Goal: Entertainment & Leisure: Consume media (video, audio)

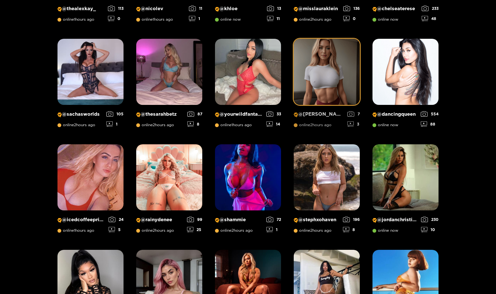
scroll to position [195, 0]
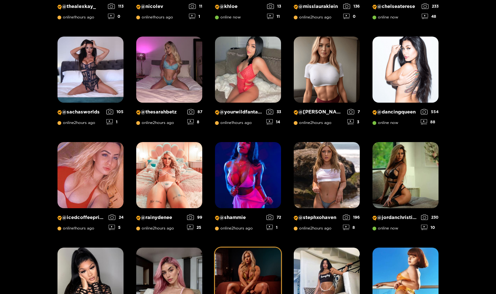
click at [247, 262] on img at bounding box center [248, 280] width 66 height 66
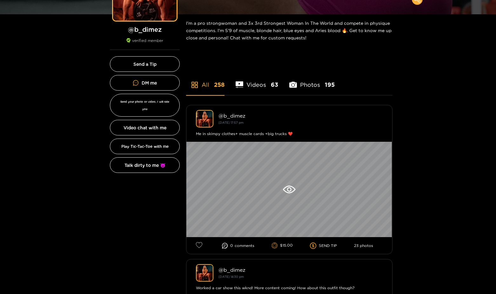
scroll to position [101, 0]
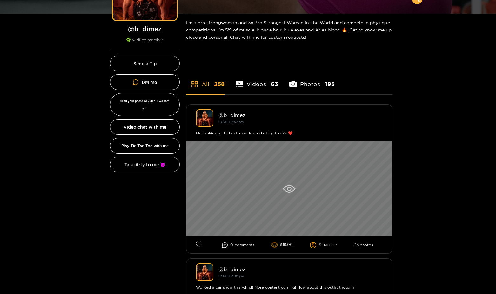
click at [285, 185] on icon at bounding box center [289, 189] width 12 height 8
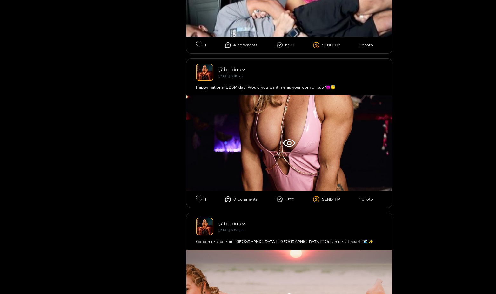
scroll to position [917, 0]
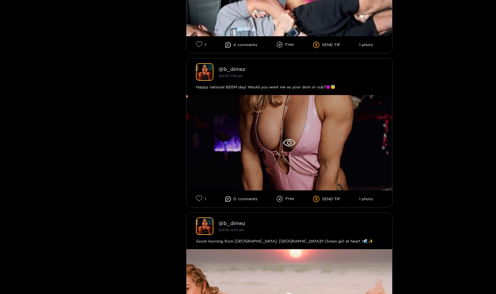
click at [300, 141] on div at bounding box center [289, 142] width 206 height 95
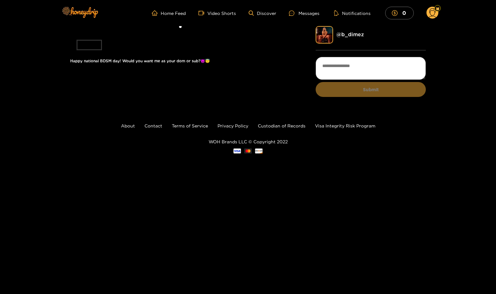
click at [199, 33] on li at bounding box center [180, 29] width 220 height 7
click at [304, 14] on div "Messages" at bounding box center [304, 13] width 30 height 7
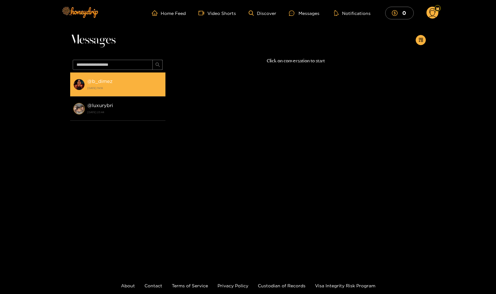
click at [118, 83] on div "@ b_dimez [DATE] 19:18" at bounding box center [124, 84] width 75 height 14
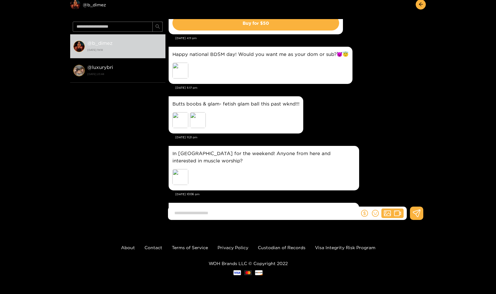
scroll to position [1150, 0]
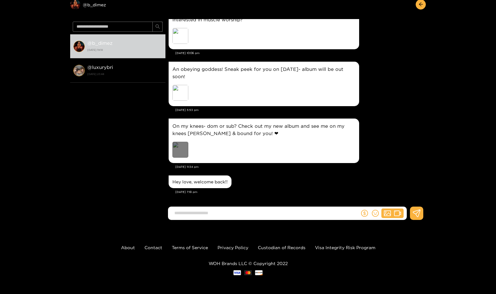
click at [181, 148] on div "Preview" at bounding box center [180, 150] width 16 height 16
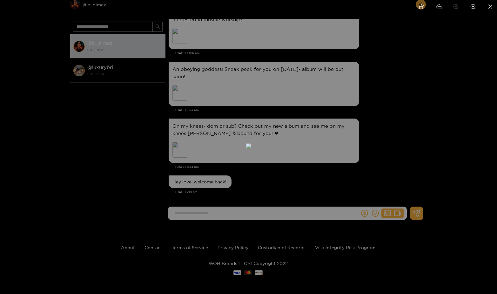
click at [383, 126] on div at bounding box center [248, 147] width 497 height 294
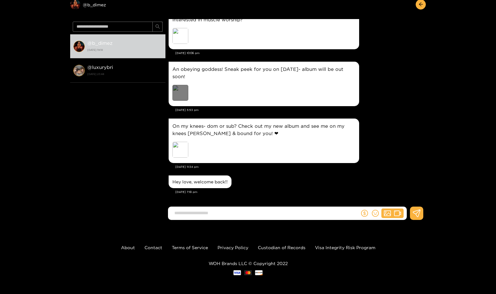
click at [180, 92] on div "Preview" at bounding box center [180, 93] width 16 height 16
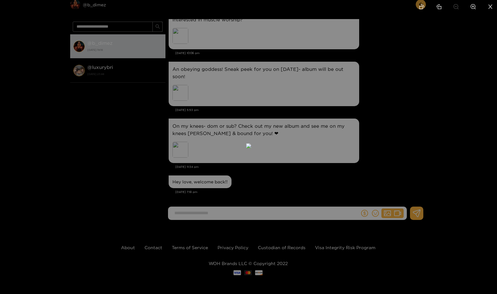
click at [387, 111] on div at bounding box center [248, 147] width 497 height 294
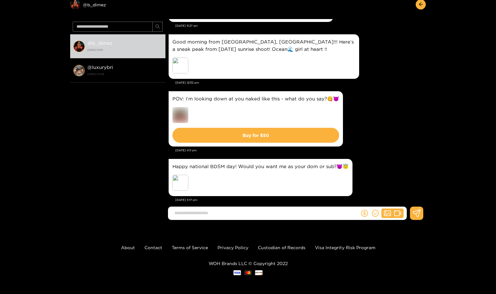
scroll to position [897, 0]
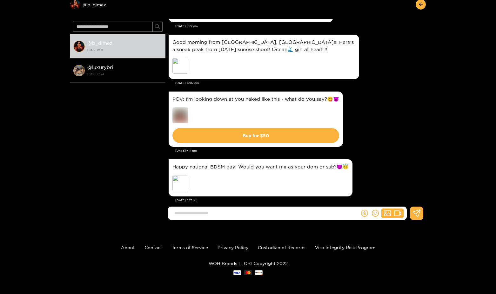
click at [180, 114] on img at bounding box center [180, 115] width 16 height 16
click at [370, 100] on div "POV: I’m looking down at you naked like this - what do you say?😋😈 Buy for $ 50" at bounding box center [296, 119] width 254 height 58
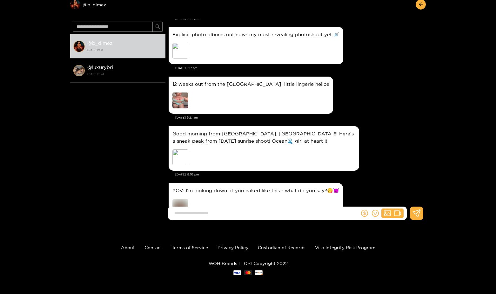
scroll to position [793, 0]
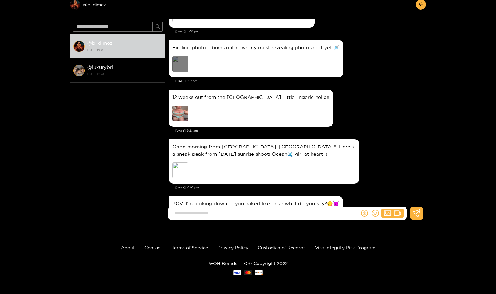
click at [176, 63] on div "Preview" at bounding box center [180, 64] width 16 height 16
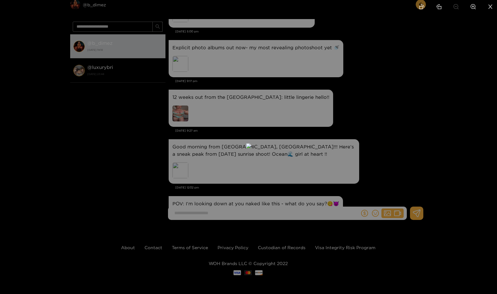
click at [370, 112] on div at bounding box center [248, 147] width 497 height 294
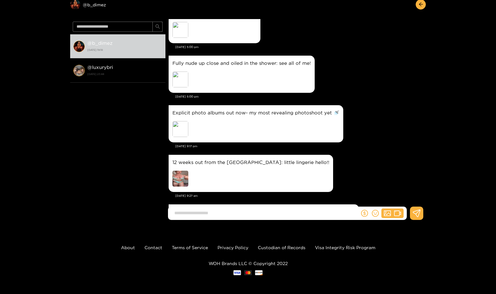
scroll to position [727, 0]
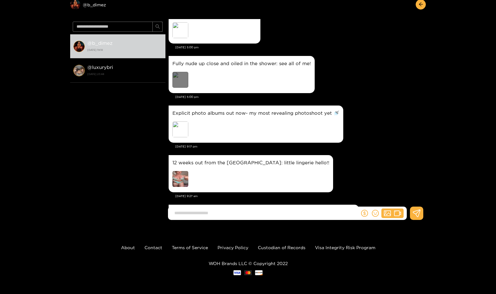
click at [179, 80] on div "Preview" at bounding box center [180, 80] width 16 height 16
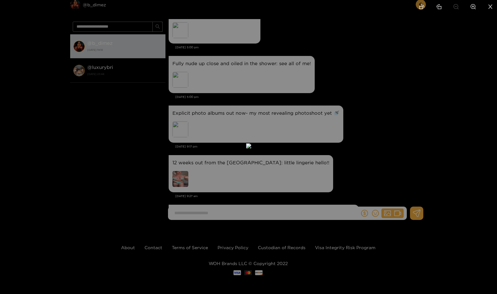
click at [363, 120] on div at bounding box center [248, 147] width 497 height 294
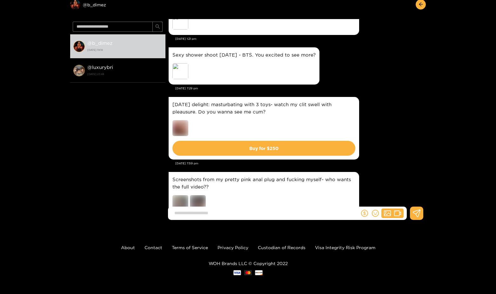
scroll to position [437, 0]
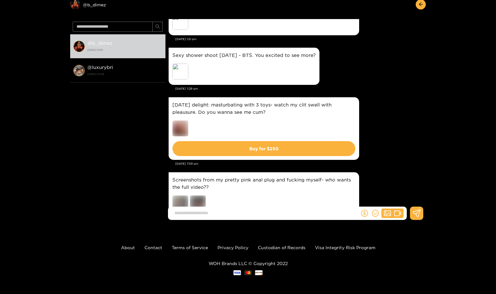
click at [179, 128] on img at bounding box center [180, 128] width 16 height 16
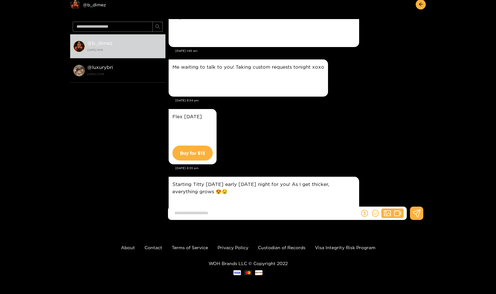
scroll to position [25, 0]
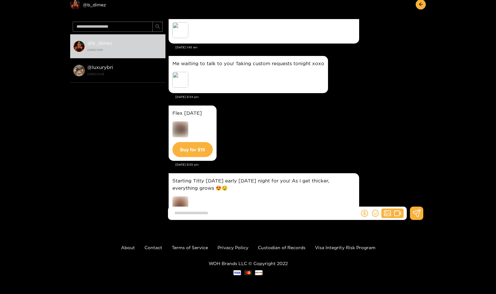
click at [182, 131] on img at bounding box center [180, 129] width 16 height 16
click at [182, 83] on div "Preview" at bounding box center [180, 80] width 16 height 16
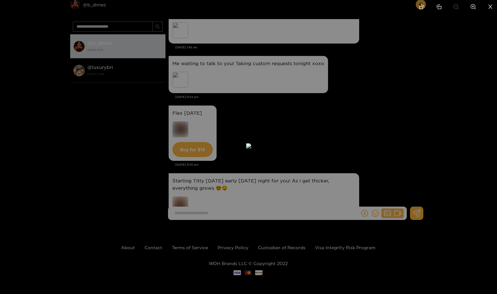
click at [366, 102] on div at bounding box center [248, 147] width 497 height 294
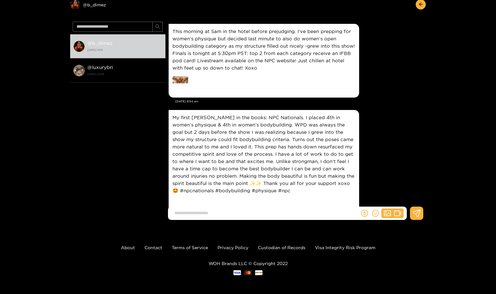
scroll to position [0, 0]
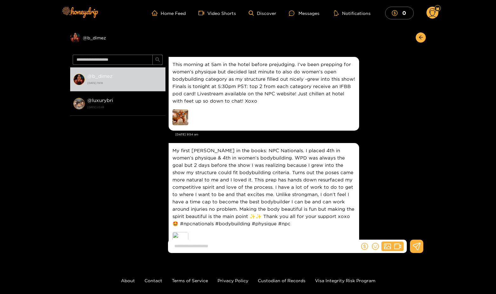
click at [179, 119] on img at bounding box center [180, 117] width 16 height 16
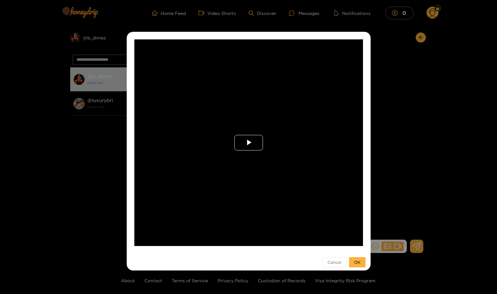
click at [249, 143] on span "Video Player" at bounding box center [249, 143] width 0 height 0
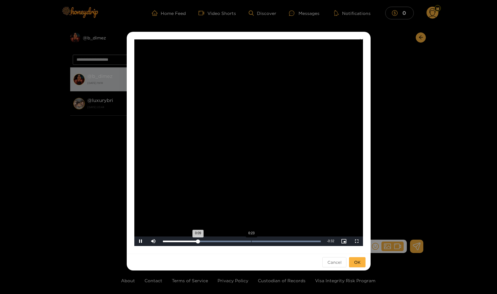
click at [251, 242] on div "Loaded : 100.00% 0:23 0:09" at bounding box center [242, 241] width 164 height 10
click at [283, 241] on div "Loaded : 100.00% 0:30 0:23" at bounding box center [242, 241] width 158 height 2
click at [301, 240] on div "0:36" at bounding box center [301, 241] width 0 height 2
click at [399, 132] on div "**********" at bounding box center [248, 147] width 497 height 294
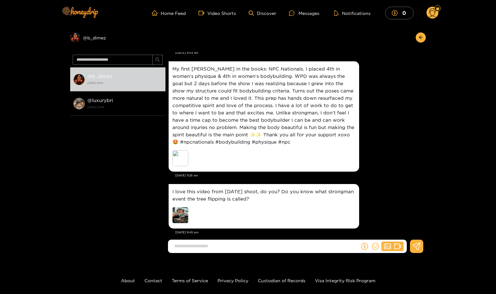
scroll to position [81, 0]
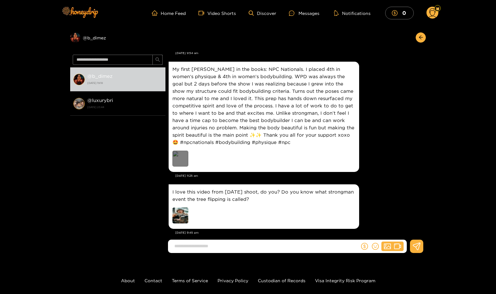
click at [178, 156] on div "Preview" at bounding box center [180, 158] width 16 height 16
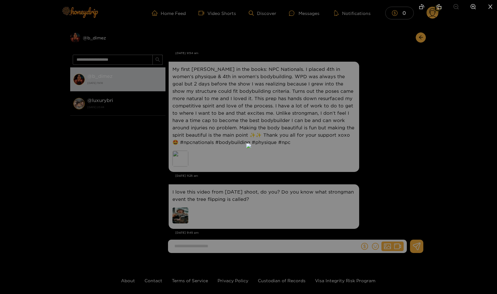
click at [372, 110] on div at bounding box center [248, 147] width 497 height 294
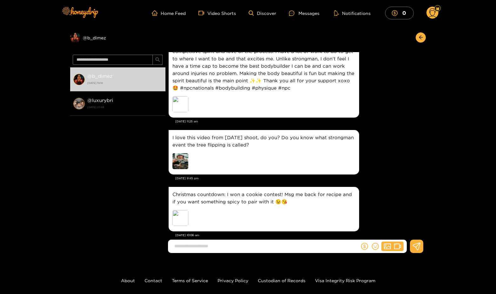
scroll to position [136, 0]
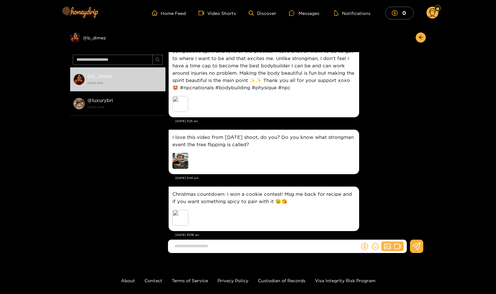
click at [183, 162] on img at bounding box center [180, 161] width 16 height 16
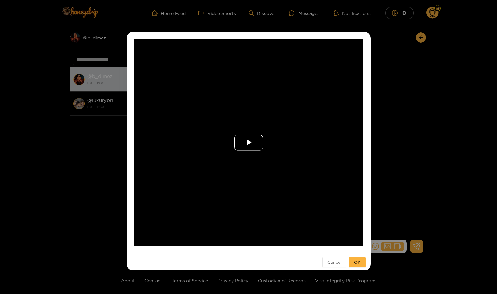
click at [249, 143] on span "Video Player" at bounding box center [249, 143] width 0 height 0
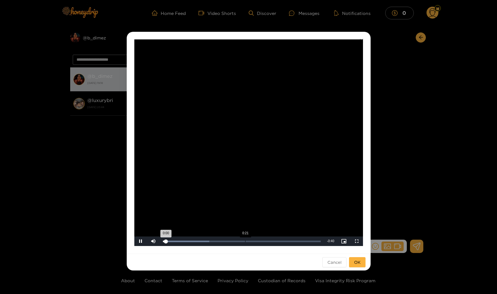
click at [248, 239] on div "Loaded : 29.50% 0:21 0:00" at bounding box center [242, 241] width 164 height 10
click at [373, 166] on div "**********" at bounding box center [248, 147] width 497 height 294
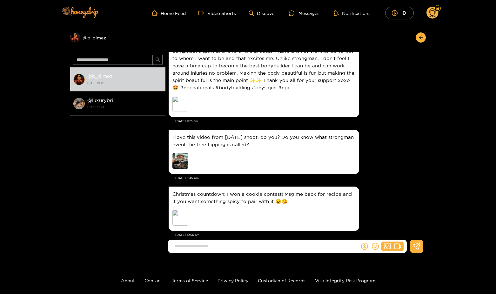
scroll to position [193, 0]
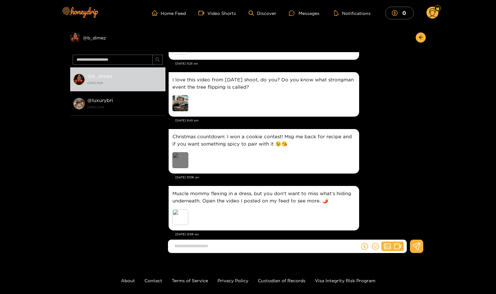
click at [182, 161] on div "Preview" at bounding box center [180, 160] width 16 height 16
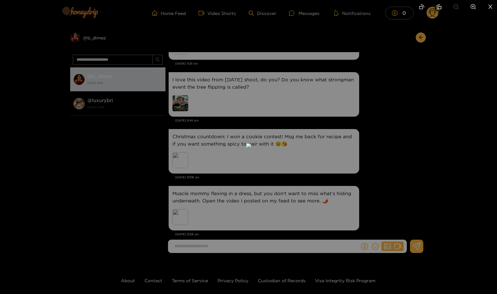
click at [380, 129] on div at bounding box center [248, 147] width 497 height 294
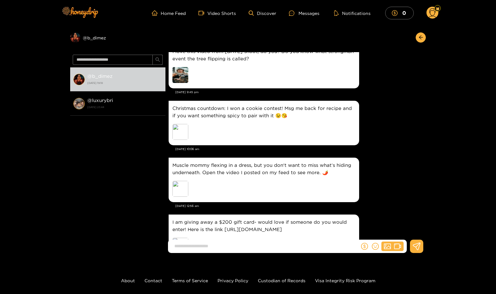
scroll to position [230, 0]
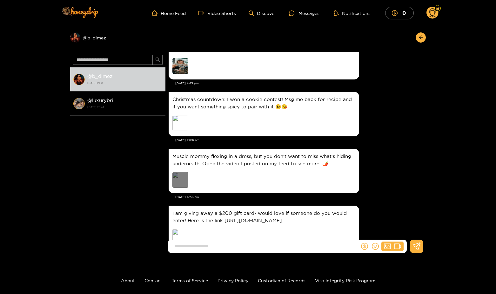
click at [179, 180] on div "Preview" at bounding box center [180, 180] width 16 height 16
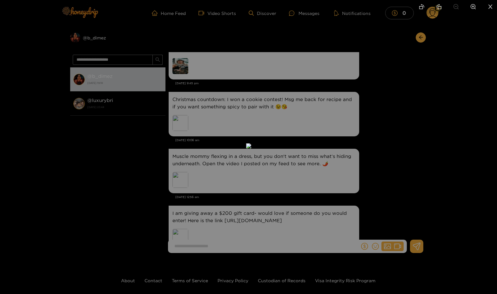
click at [386, 136] on div at bounding box center [248, 147] width 497 height 294
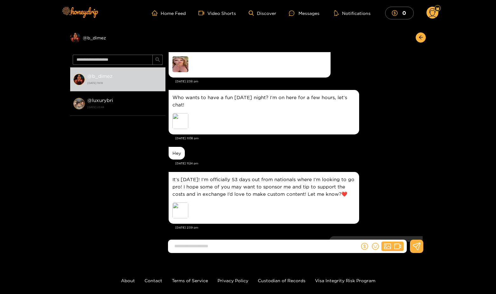
scroll to position [108, 0]
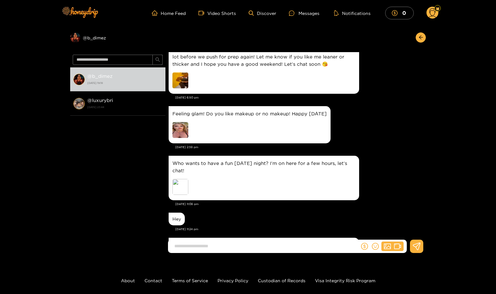
click at [176, 131] on img at bounding box center [180, 130] width 16 height 16
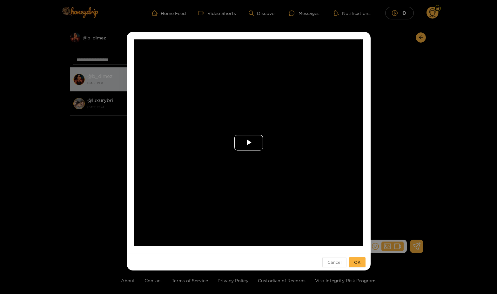
click at [249, 143] on span "Video Player" at bounding box center [249, 143] width 0 height 0
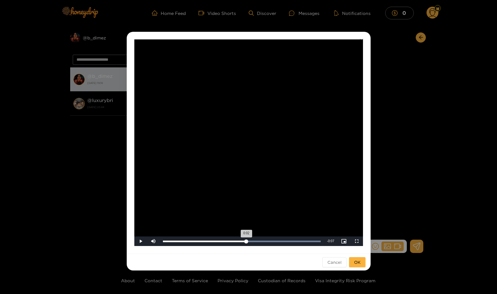
click at [246, 242] on div "Loaded : 100.00% 0:08 0:02" at bounding box center [242, 241] width 158 height 2
click at [396, 170] on div "**********" at bounding box center [248, 147] width 497 height 294
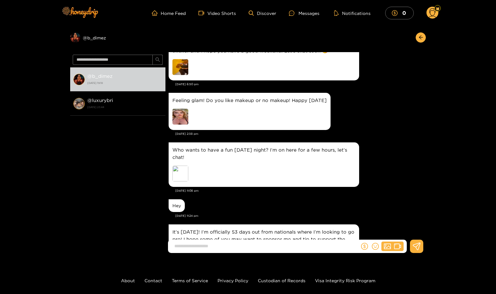
scroll to position [122, 0]
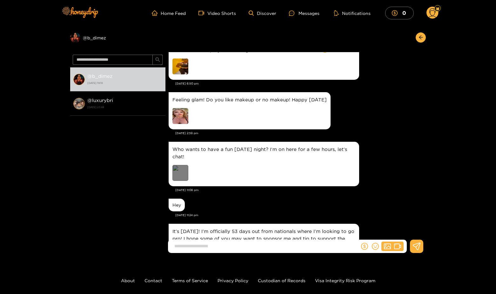
click at [187, 173] on div "Preview" at bounding box center [180, 173] width 16 height 16
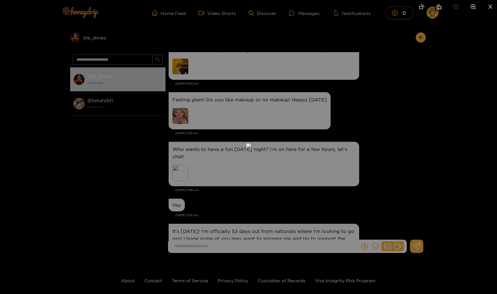
click at [352, 154] on div at bounding box center [248, 147] width 497 height 294
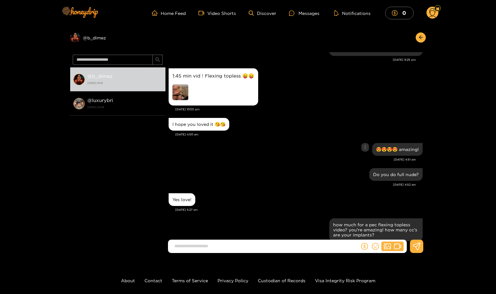
scroll to position [295, 0]
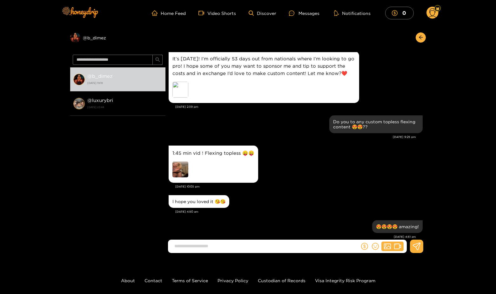
click at [179, 172] on img at bounding box center [180, 169] width 16 height 16
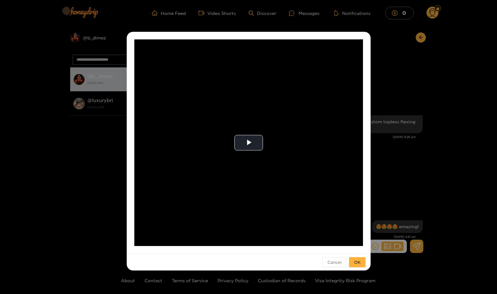
click at [390, 161] on div "**********" at bounding box center [248, 147] width 497 height 294
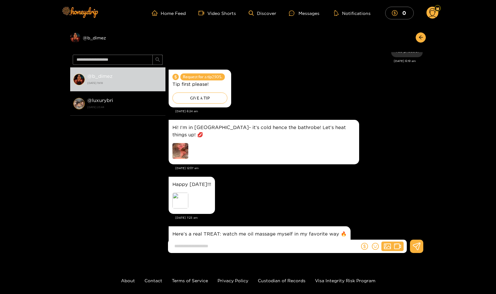
scroll to position [775, 0]
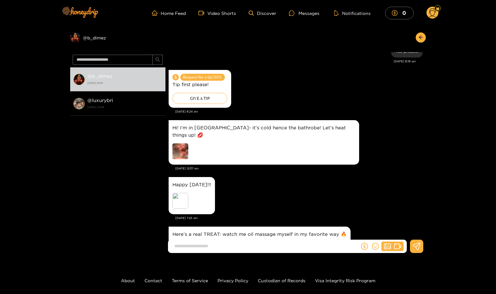
click at [181, 143] on img at bounding box center [180, 151] width 16 height 16
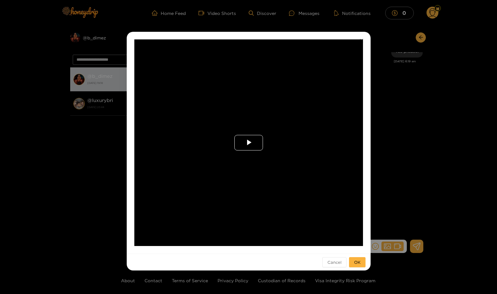
click at [249, 143] on span "Video Player" at bounding box center [249, 143] width 0 height 0
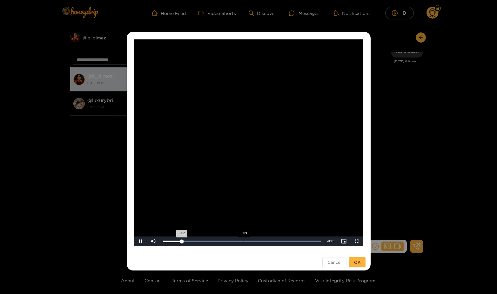
click at [243, 242] on div "Loaded : 100.00% 0:09 0:02" at bounding box center [242, 241] width 164 height 10
click at [399, 161] on div "**********" at bounding box center [248, 147] width 497 height 294
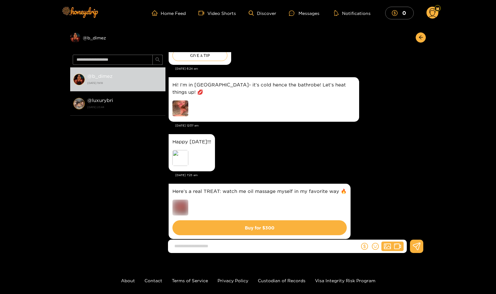
scroll to position [818, 0]
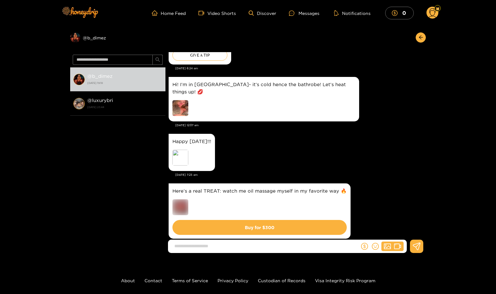
click at [185, 199] on img at bounding box center [180, 207] width 16 height 16
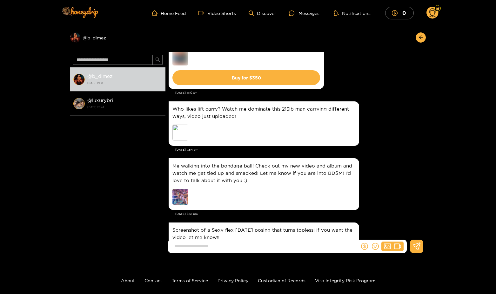
scroll to position [1034, 0]
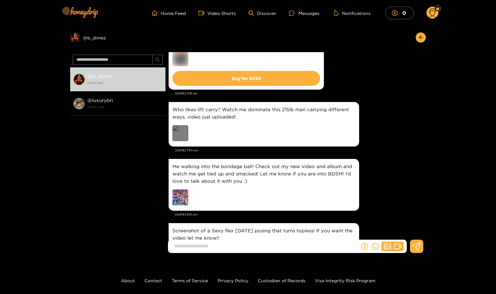
click at [182, 126] on div "Preview" at bounding box center [180, 133] width 16 height 16
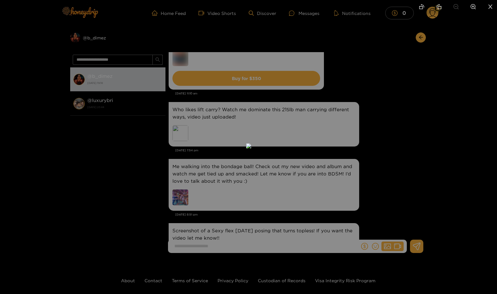
click at [355, 134] on div at bounding box center [248, 147] width 497 height 294
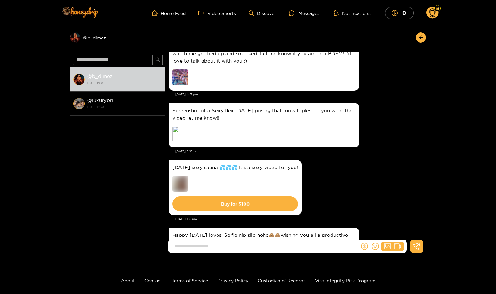
scroll to position [1154, 0]
click at [184, 126] on div "Preview" at bounding box center [180, 134] width 16 height 16
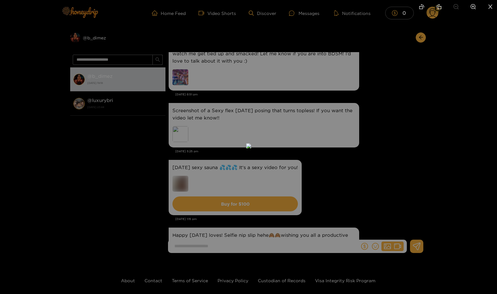
click at [251, 147] on img at bounding box center [248, 145] width 5 height 5
click at [389, 123] on div at bounding box center [248, 147] width 497 height 294
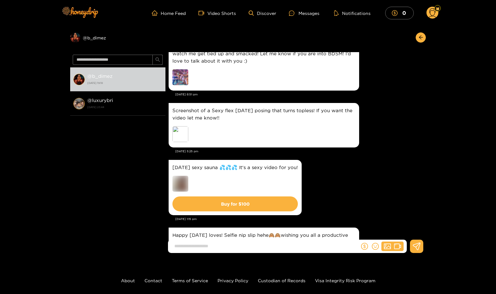
click at [184, 176] on img at bounding box center [180, 184] width 16 height 16
click at [344, 164] on div "[DATE] sexy sauna 💦💦💦 It's a sexy video for you! Buy for $ 100" at bounding box center [296, 187] width 254 height 58
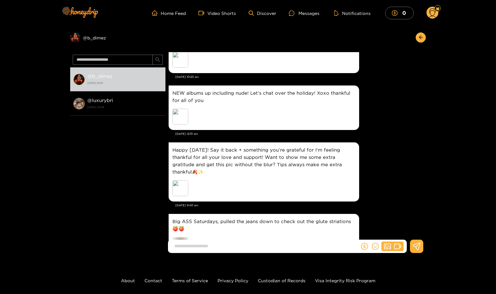
scroll to position [1577, 0]
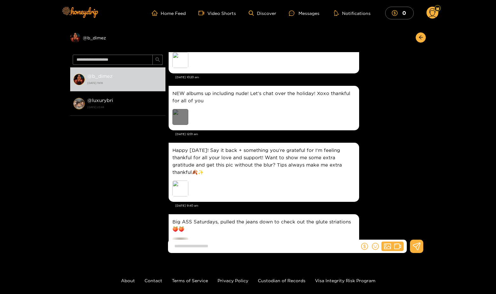
click at [177, 117] on div "Preview" at bounding box center [180, 117] width 16 height 16
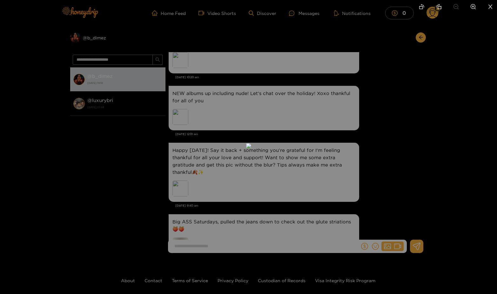
click at [374, 125] on div at bounding box center [248, 147] width 497 height 294
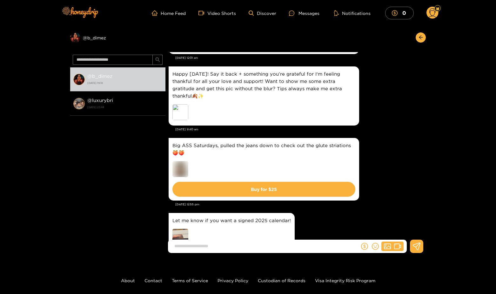
scroll to position [1654, 0]
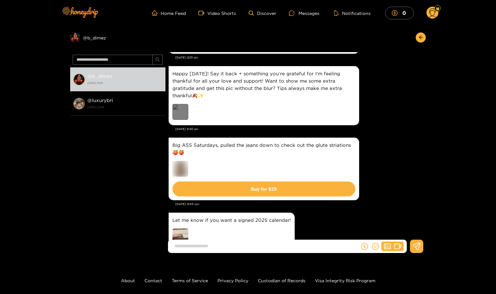
click at [176, 111] on div "Preview" at bounding box center [180, 112] width 16 height 16
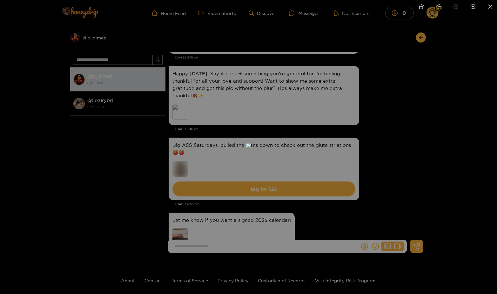
click at [381, 107] on div at bounding box center [248, 147] width 497 height 294
